Goal: Information Seeking & Learning: Learn about a topic

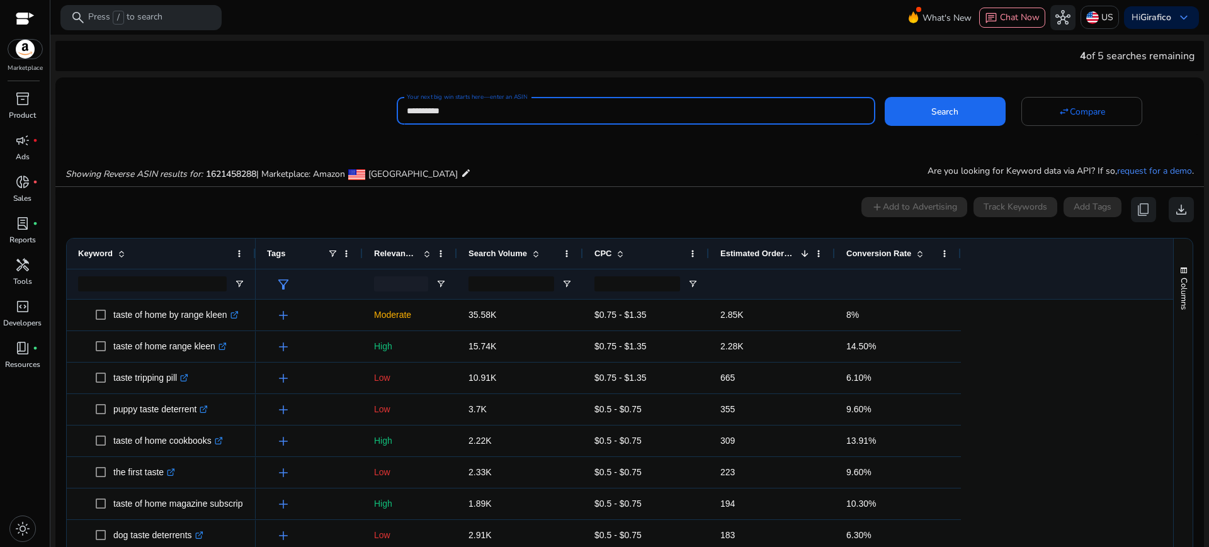
drag, startPoint x: 469, startPoint y: 116, endPoint x: 373, endPoint y: 115, distance: 95.7
click at [373, 115] on div "**********" at bounding box center [624, 109] width 1138 height 31
paste input
type input "**********"
click at [884, 97] on button "Search" at bounding box center [944, 111] width 121 height 29
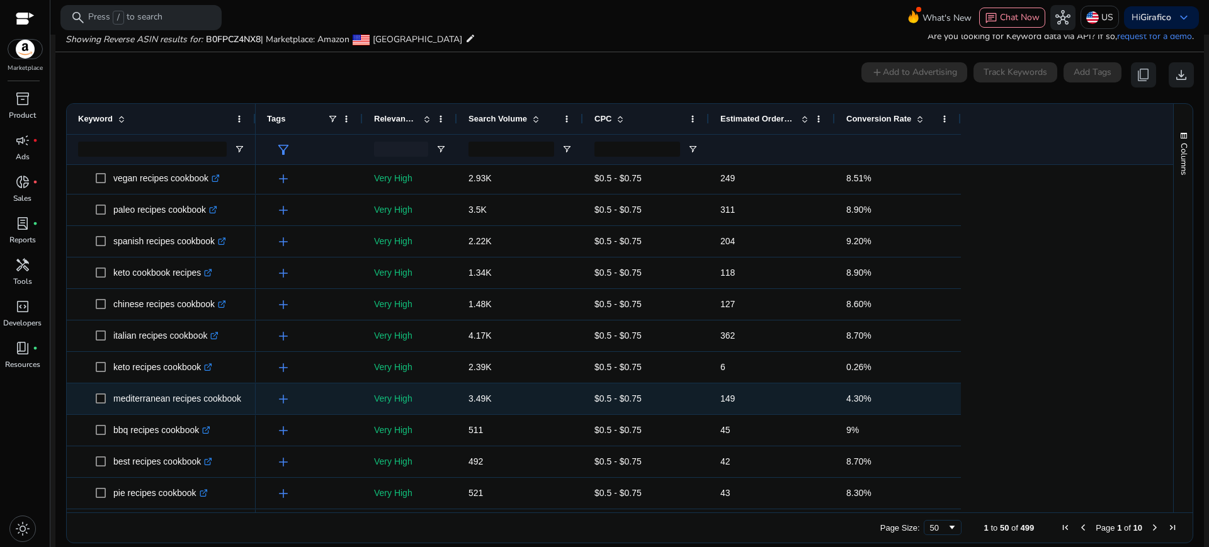
scroll to position [97, 0]
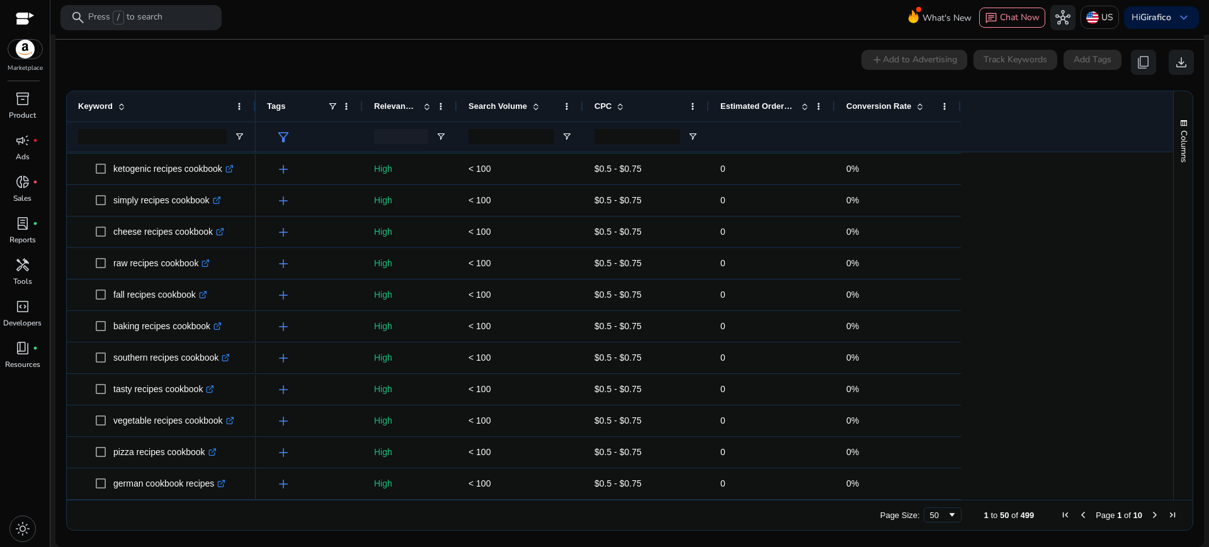
click at [756, 106] on span "Estimated Orders/Month" at bounding box center [758, 105] width 76 height 9
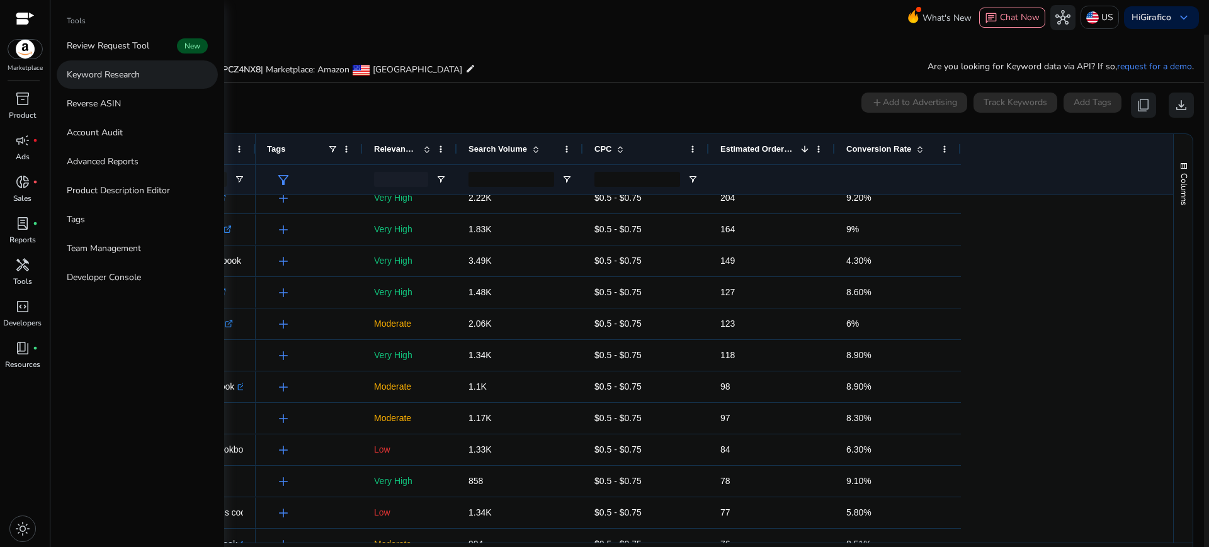
drag, startPoint x: 20, startPoint y: 274, endPoint x: 183, endPoint y: 77, distance: 255.7
click at [183, 77] on link "Keyword Research" at bounding box center [137, 74] width 161 height 28
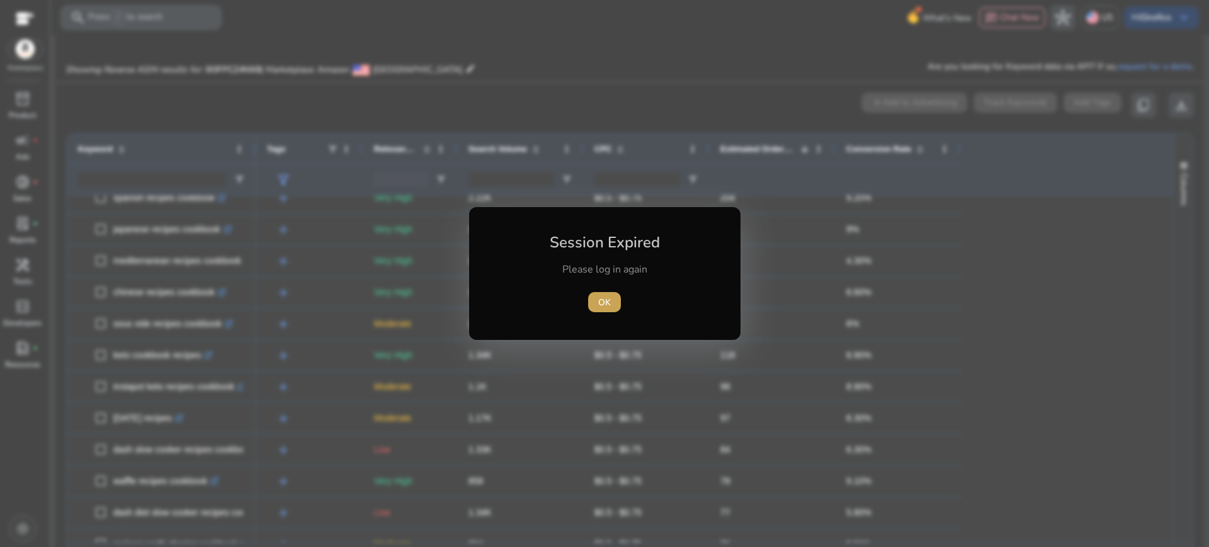
click at [616, 307] on span "button" at bounding box center [604, 302] width 33 height 30
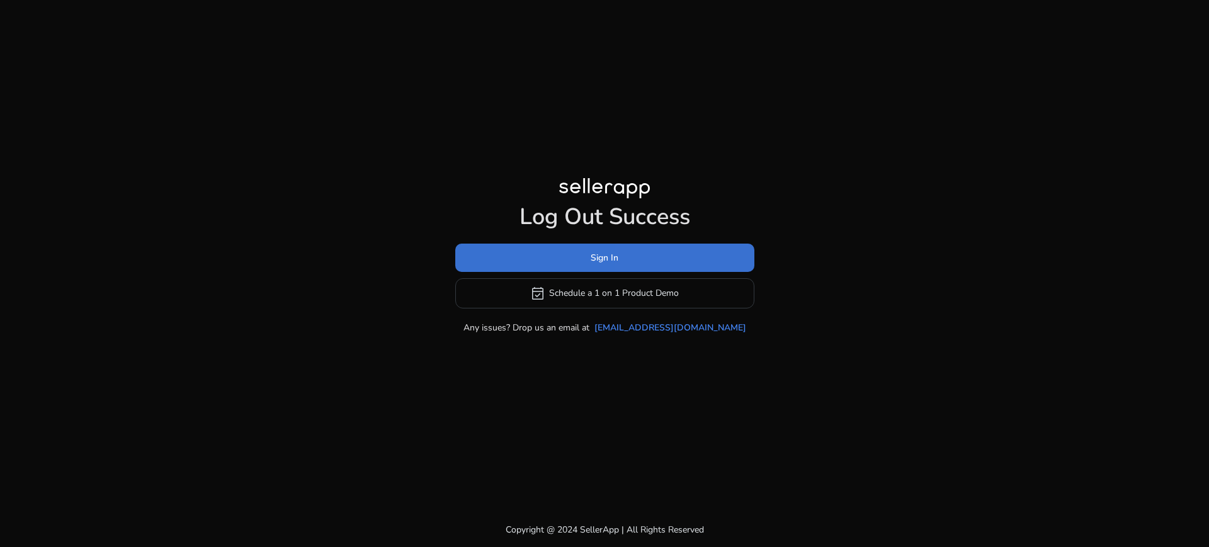
click at [660, 257] on span at bounding box center [604, 257] width 299 height 30
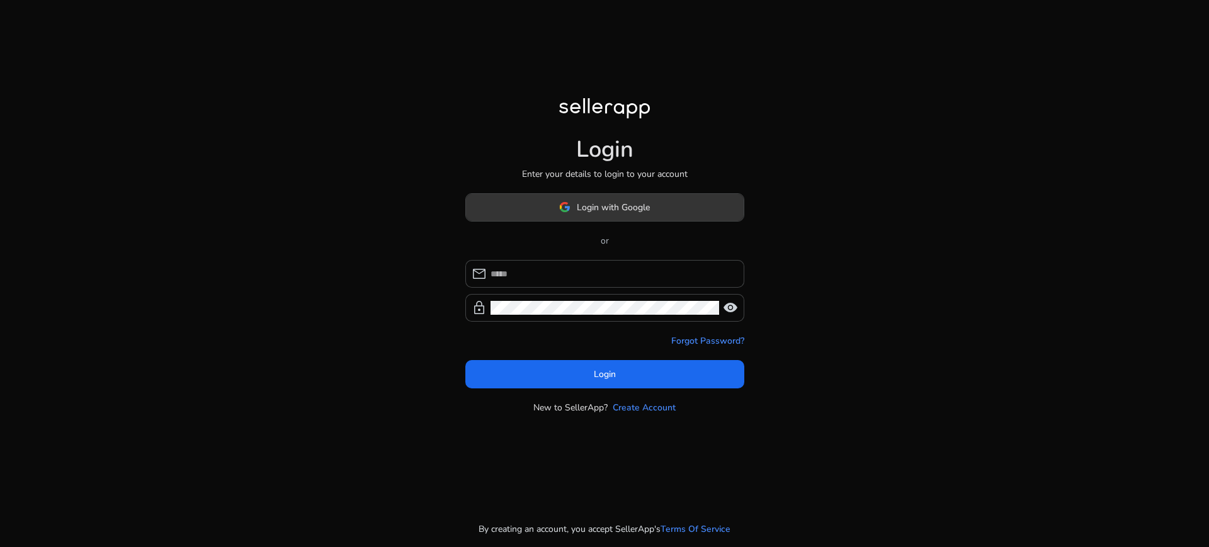
click at [675, 215] on span at bounding box center [605, 207] width 278 height 30
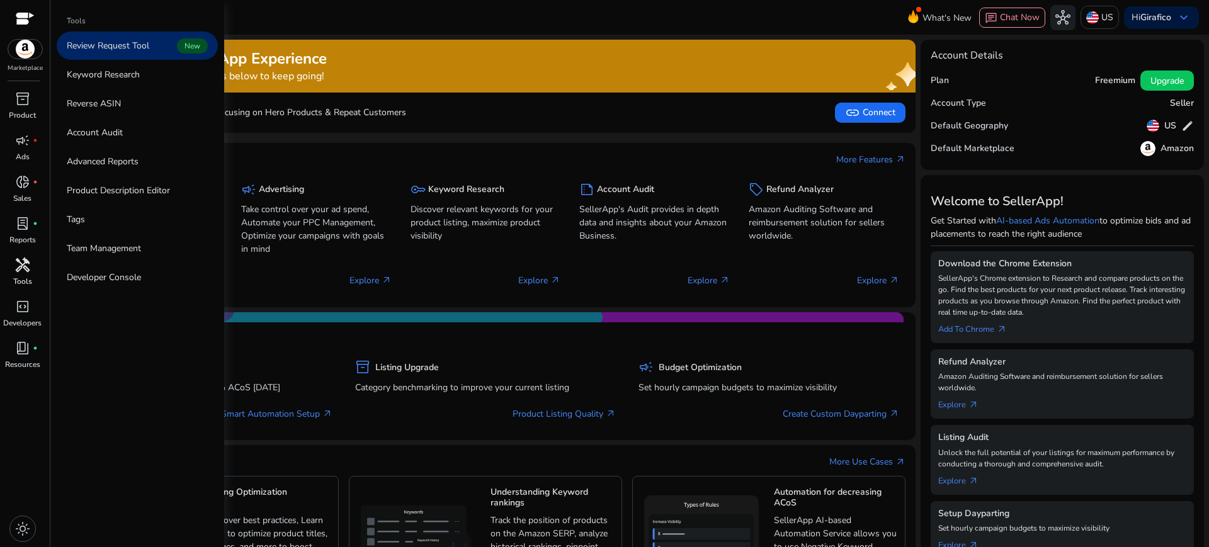
click at [23, 276] on p "Tools" at bounding box center [22, 281] width 19 height 11
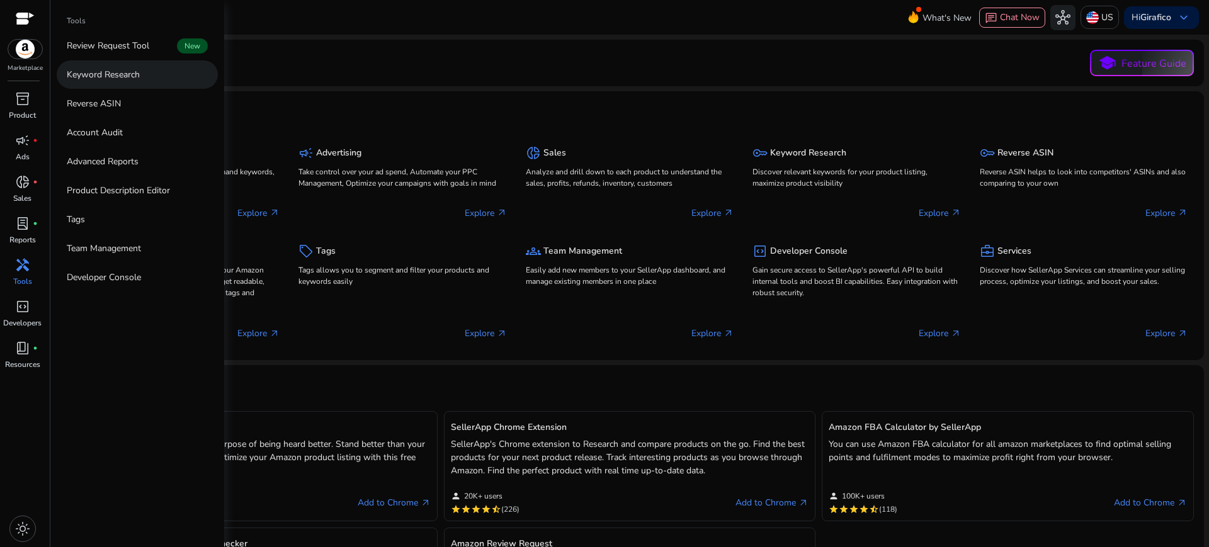
click at [118, 80] on p "Keyword Research" at bounding box center [103, 74] width 73 height 13
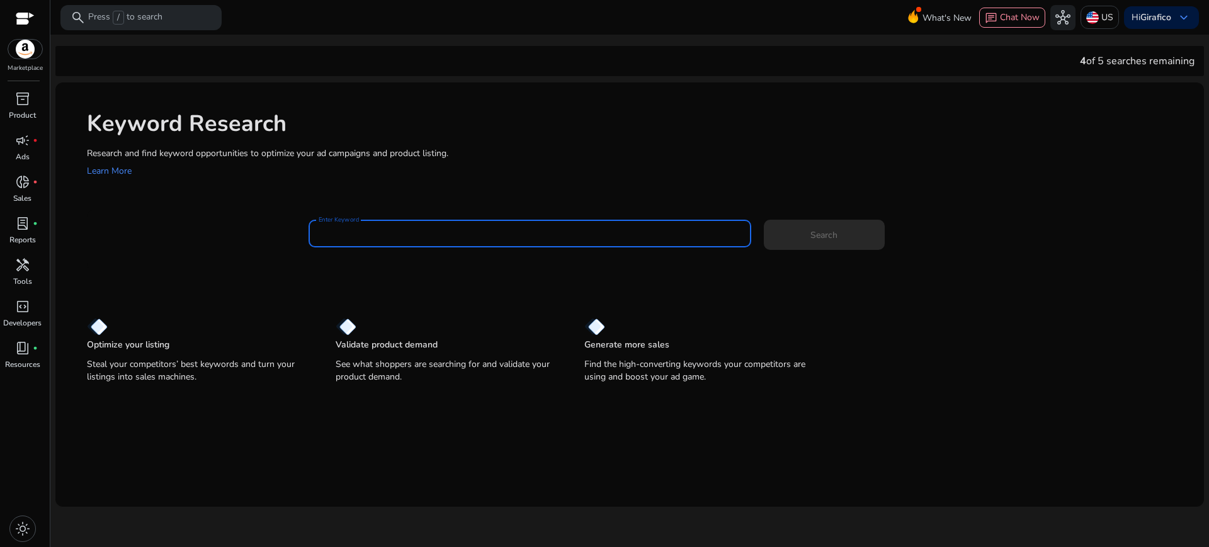
click at [337, 234] on input "Enter Keyword" at bounding box center [529, 234] width 422 height 14
click at [764, 220] on button "Search" at bounding box center [824, 235] width 121 height 30
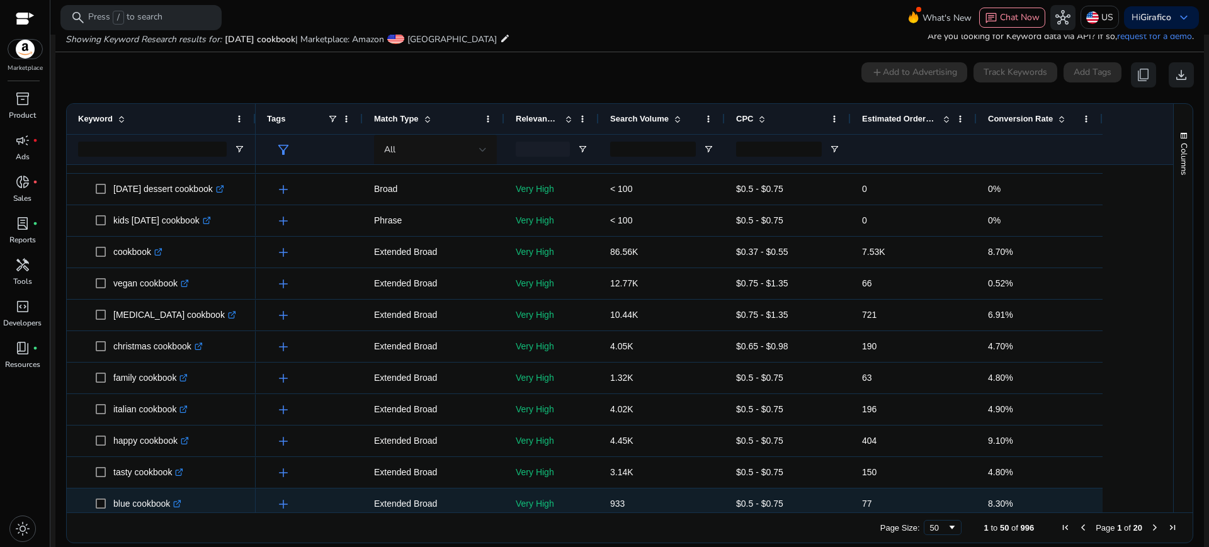
scroll to position [120, 0]
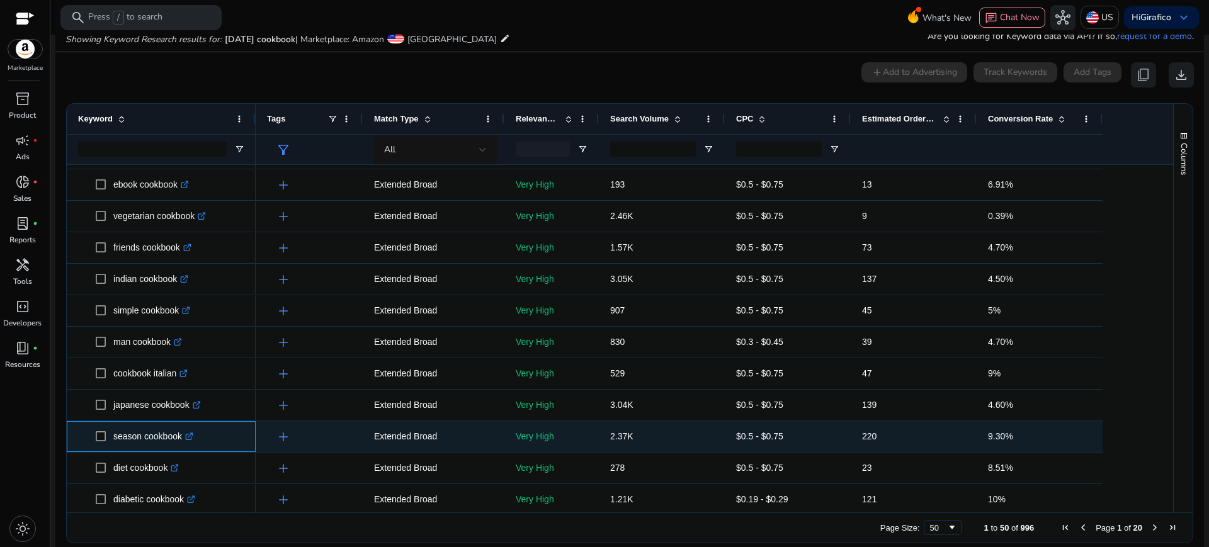
drag, startPoint x: 112, startPoint y: 441, endPoint x: 181, endPoint y: 442, distance: 68.6
click at [181, 442] on span "season cookbook .st0{fill:#2c8af8}" at bounding box center [170, 437] width 149 height 26
copy span "season cookbook"
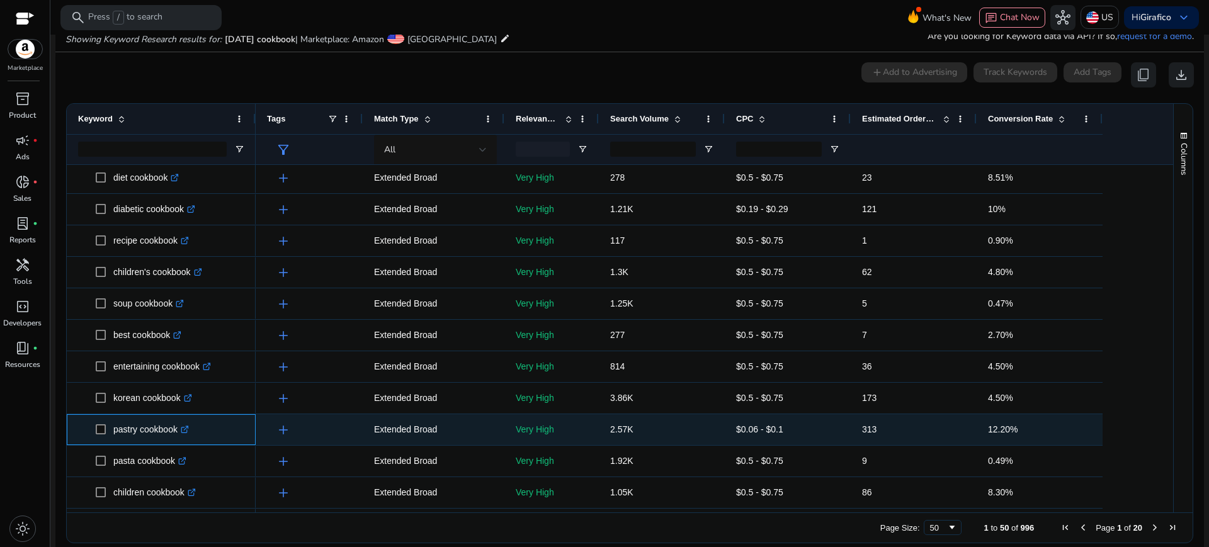
drag, startPoint x: 112, startPoint y: 432, endPoint x: 178, endPoint y: 438, distance: 66.3
click at [178, 438] on span "pastry cookbook .st0{fill:#2c8af8}" at bounding box center [170, 430] width 149 height 26
copy span "pastry cookbook"
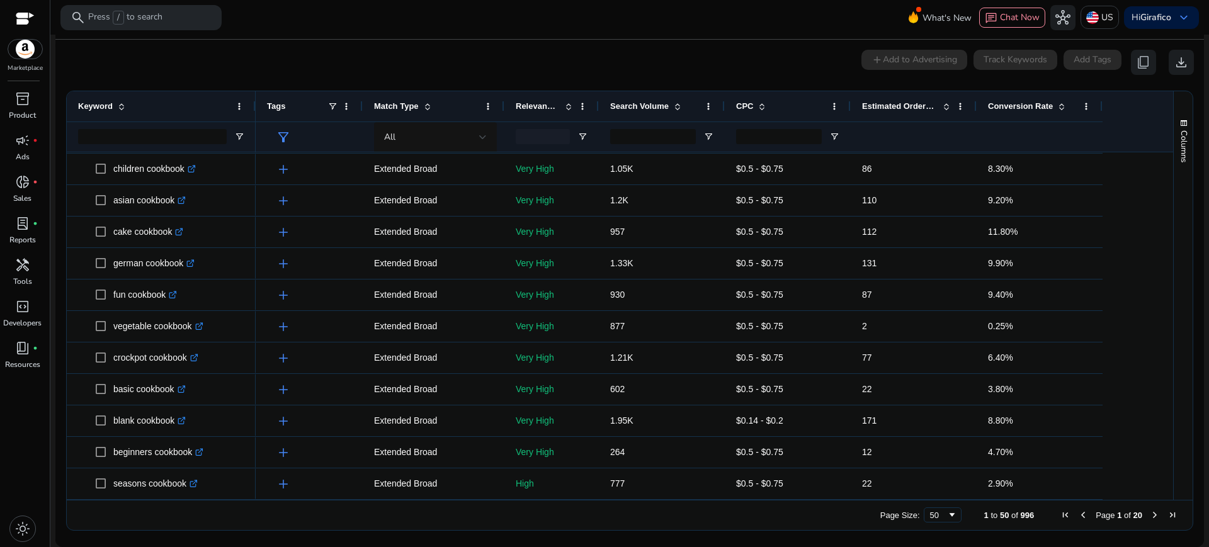
click at [1150, 519] on span "Next Page" at bounding box center [1154, 515] width 10 height 10
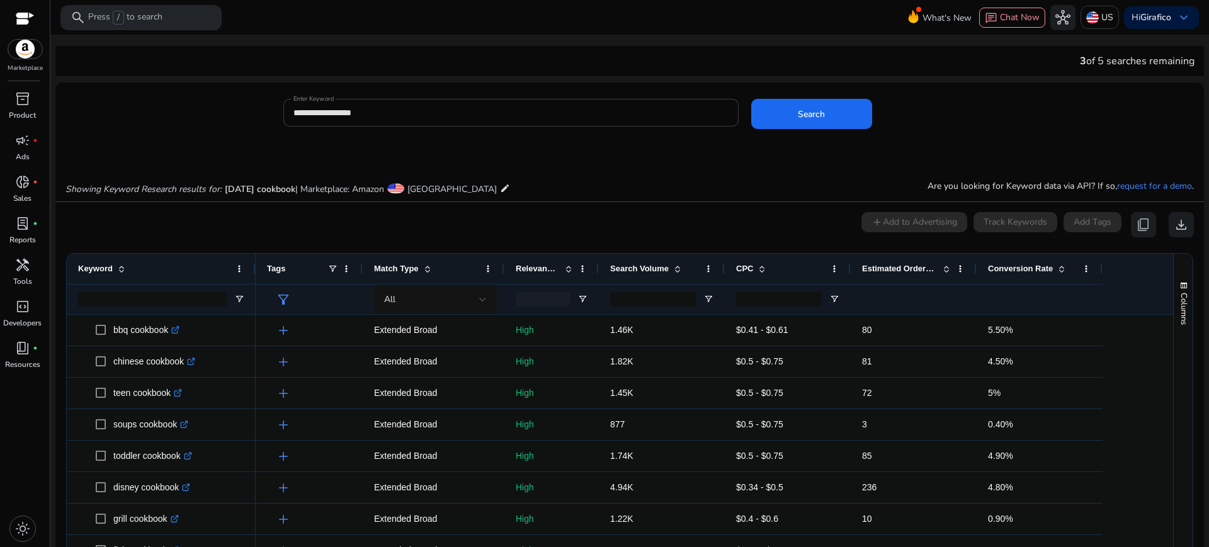
click at [339, 112] on input "**********" at bounding box center [510, 113] width 435 height 14
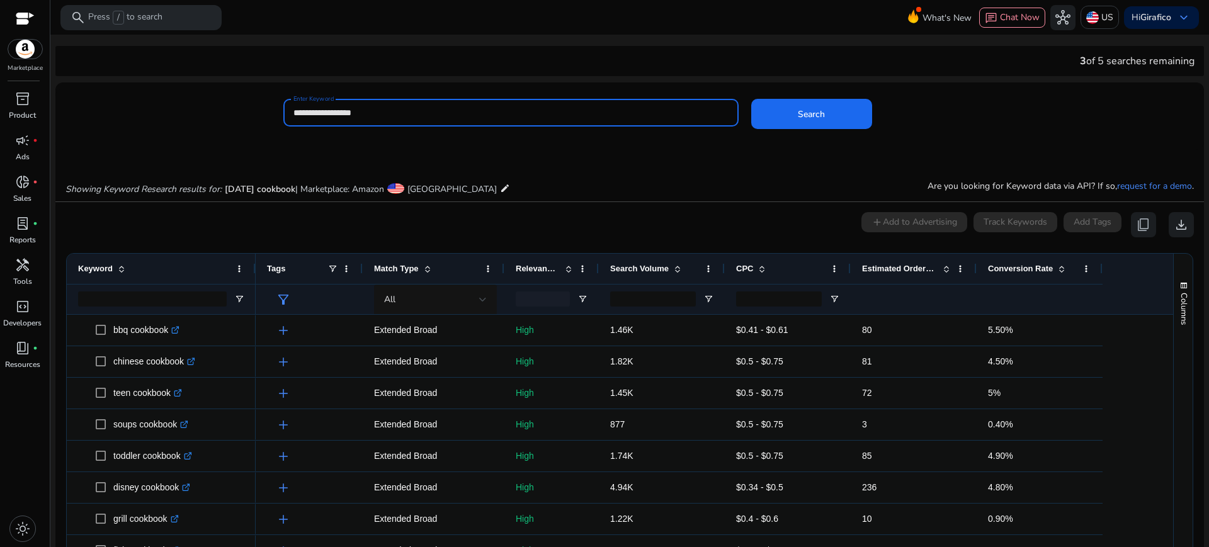
drag, startPoint x: 334, startPoint y: 113, endPoint x: 353, endPoint y: 112, distance: 18.9
click at [353, 112] on input "**********" at bounding box center [510, 113] width 435 height 14
click at [335, 108] on input "**********" at bounding box center [510, 113] width 435 height 14
type input "**********"
click at [751, 99] on button "Search" at bounding box center [811, 114] width 121 height 30
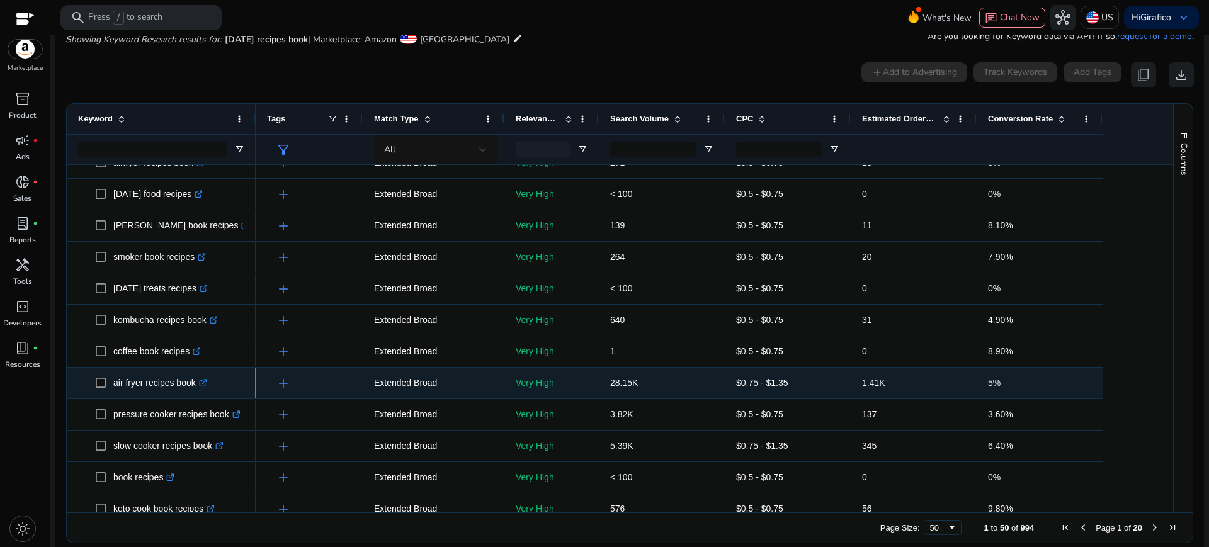
drag, startPoint x: 112, startPoint y: 385, endPoint x: 200, endPoint y: 388, distance: 87.5
click at [200, 388] on span "air fryer recipes book .st0{fill:#2c8af8}" at bounding box center [170, 383] width 149 height 26
copy span "air fryer recipes book"
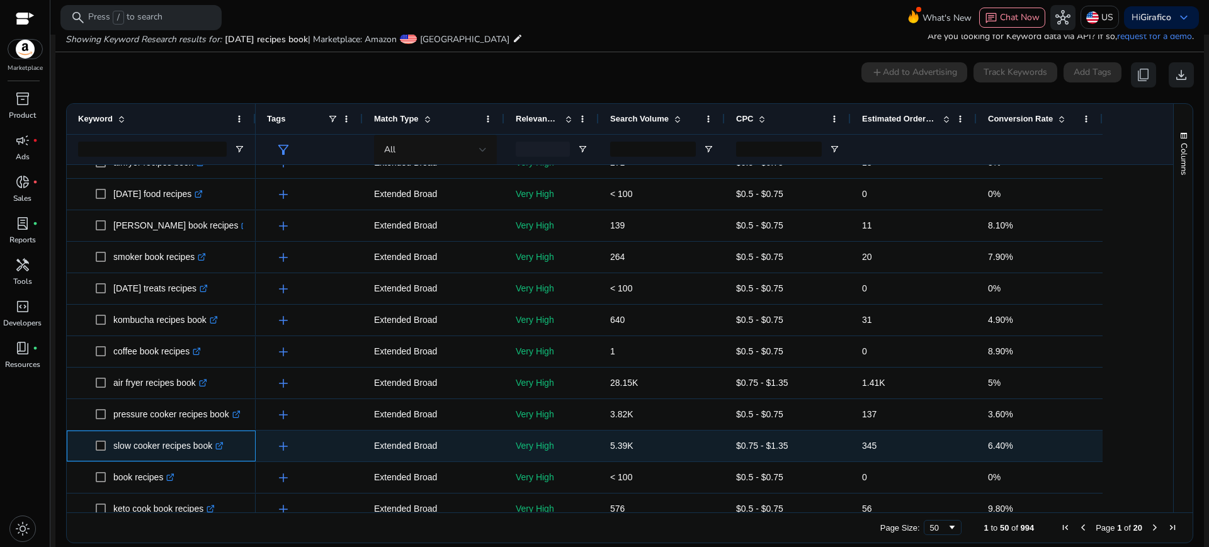
drag, startPoint x: 114, startPoint y: 449, endPoint x: 218, endPoint y: 452, distance: 104.5
click at [218, 452] on p "slow cooker recipes book .st0{fill:#2c8af8}" at bounding box center [168, 446] width 110 height 26
copy p "slow cooker recipes book"
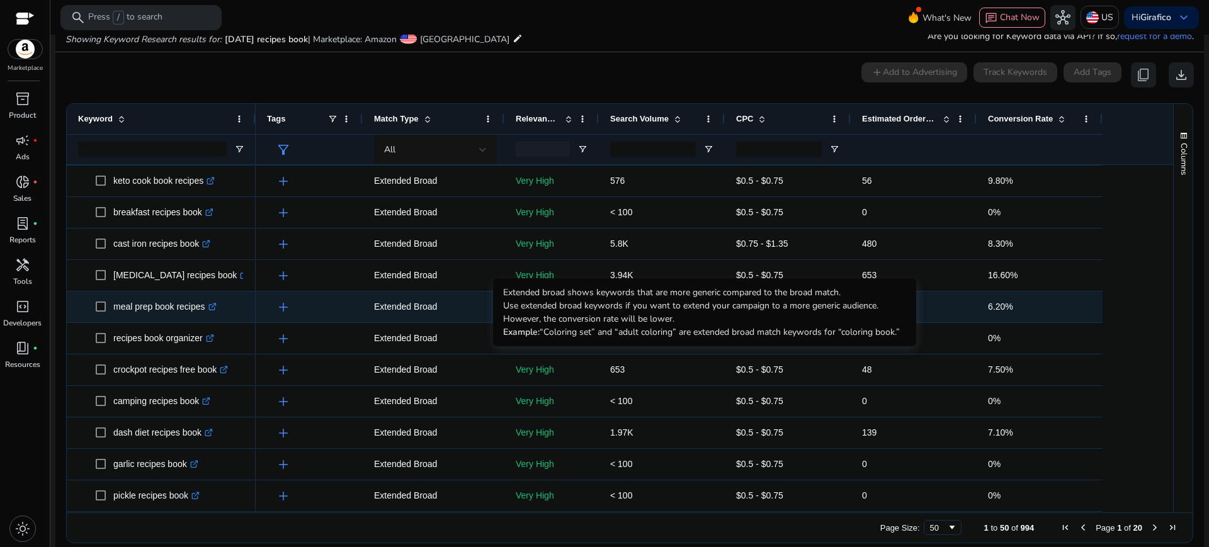
scroll to position [756, 0]
